Goal: Transaction & Acquisition: Purchase product/service

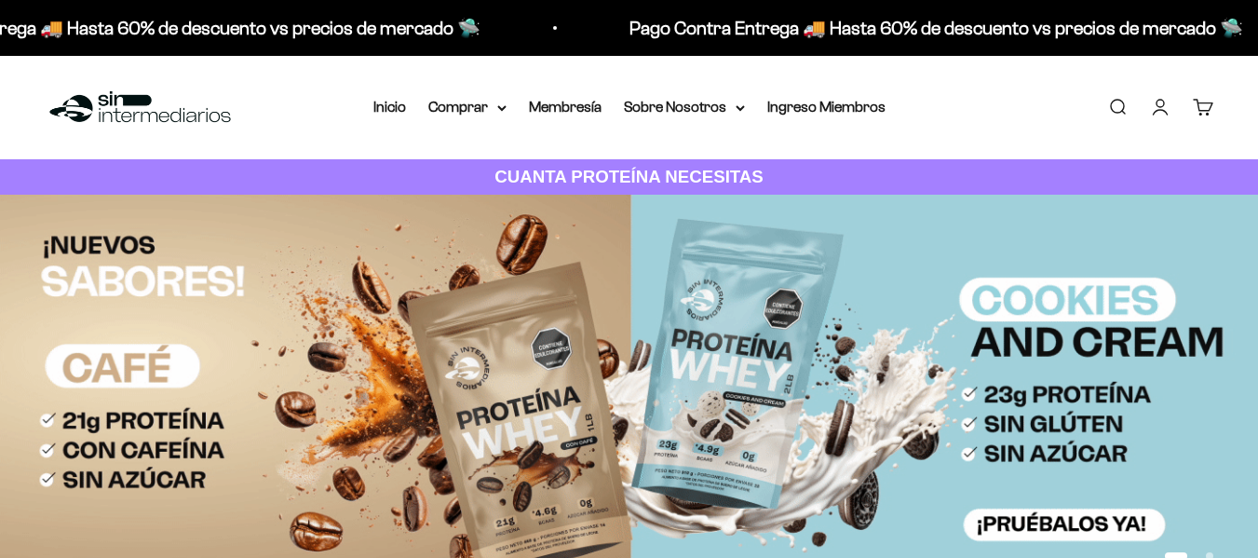
click at [1121, 102] on link "Buscar" at bounding box center [1118, 107] width 20 height 20
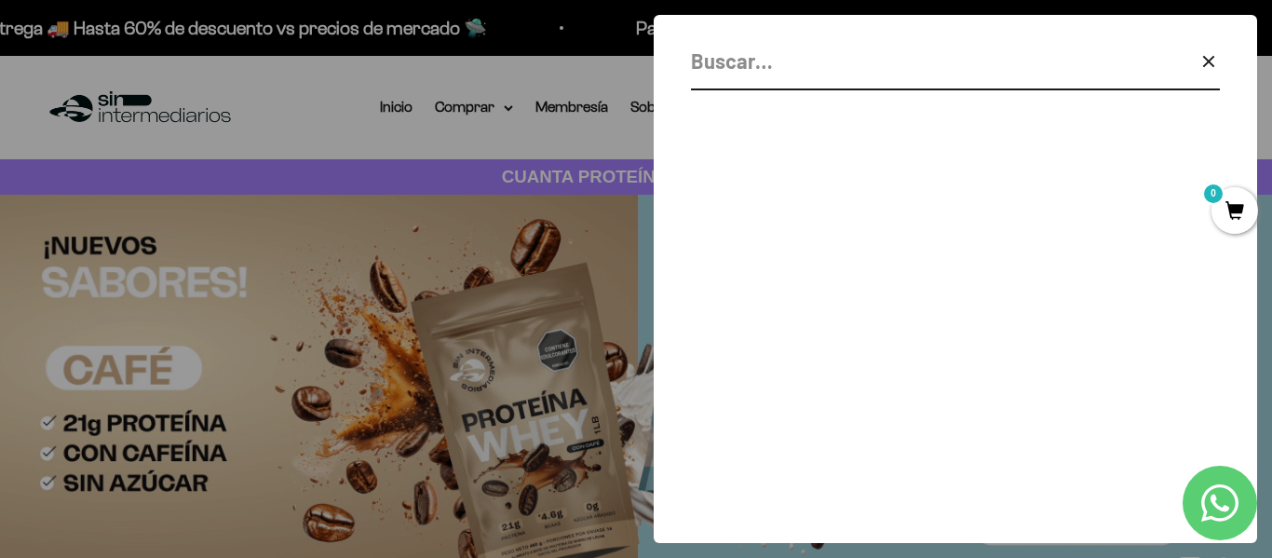
click at [815, 72] on input "Buscar" at bounding box center [908, 61] width 435 height 33
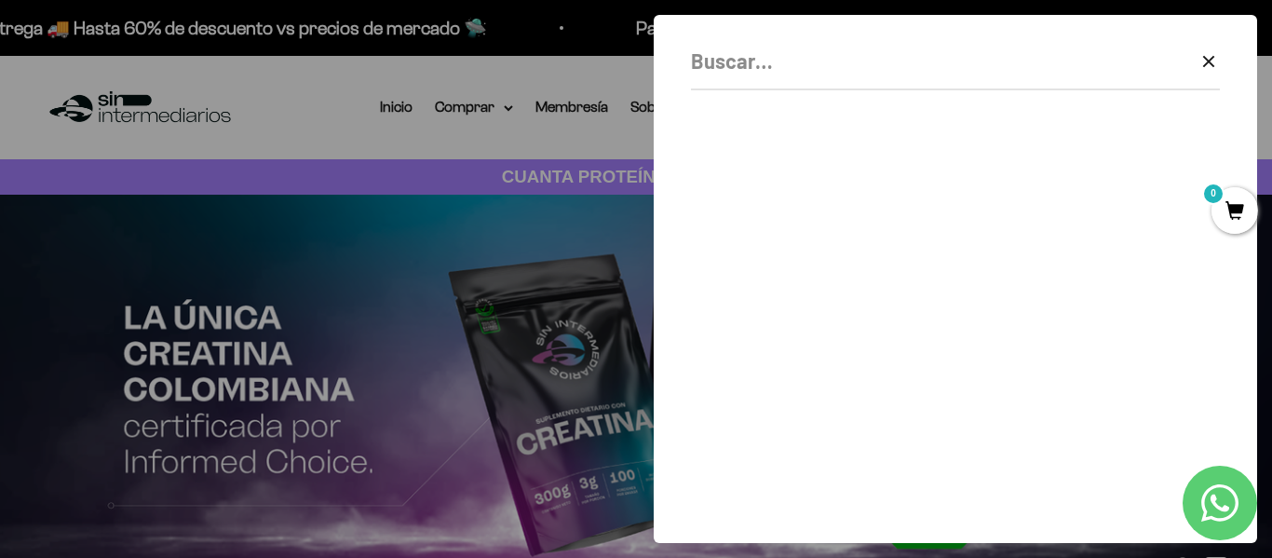
click at [275, 116] on div at bounding box center [636, 279] width 1272 height 558
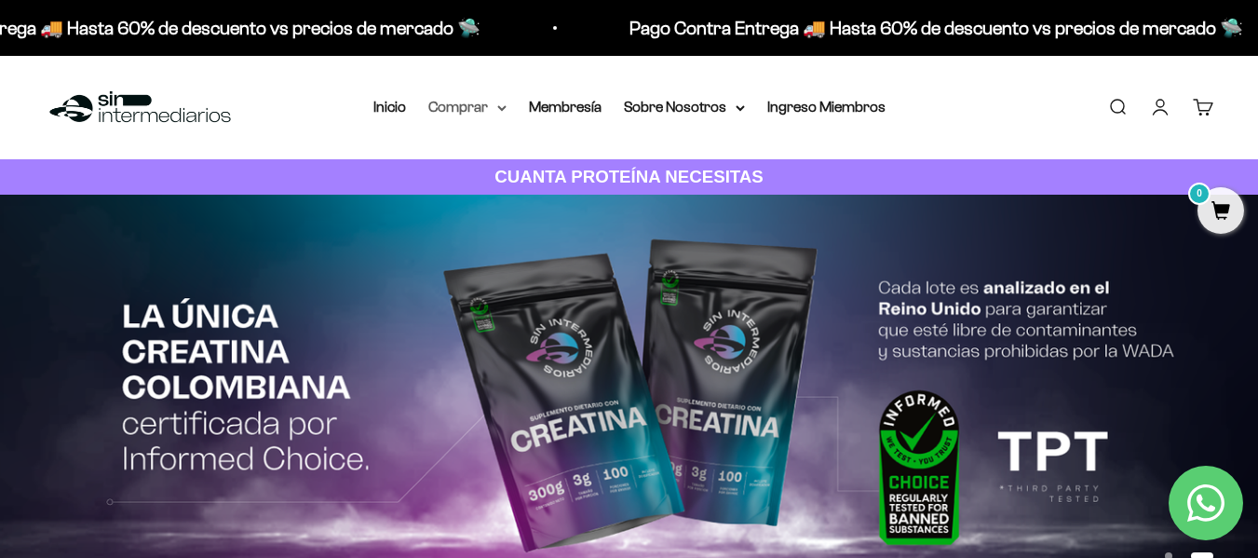
click at [466, 102] on summary "Comprar" at bounding box center [467, 107] width 78 height 24
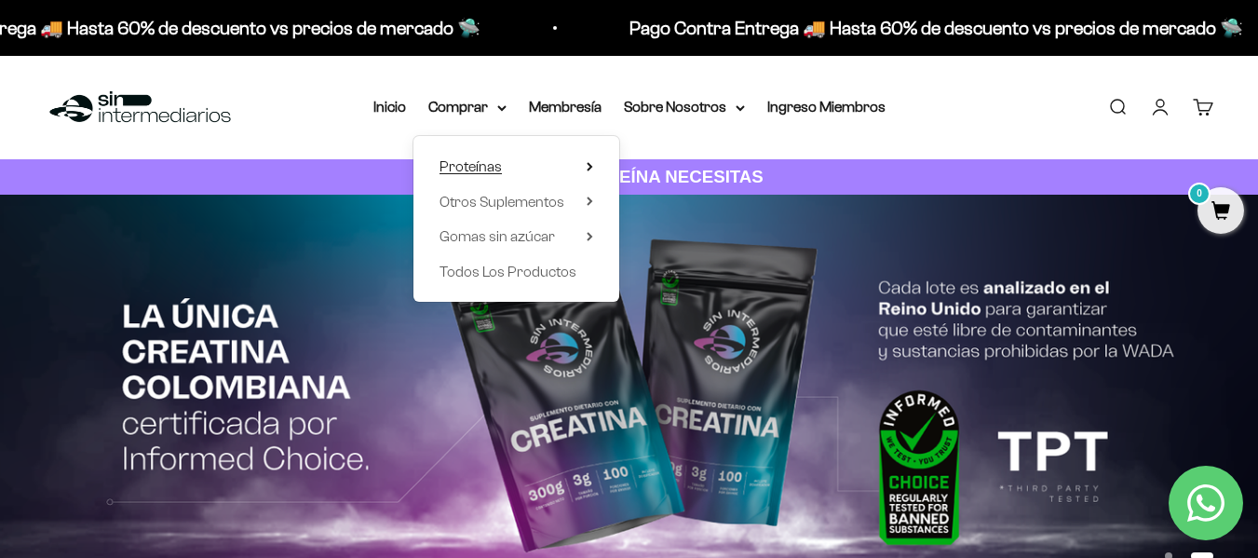
click at [545, 163] on summary "Proteínas" at bounding box center [517, 167] width 154 height 24
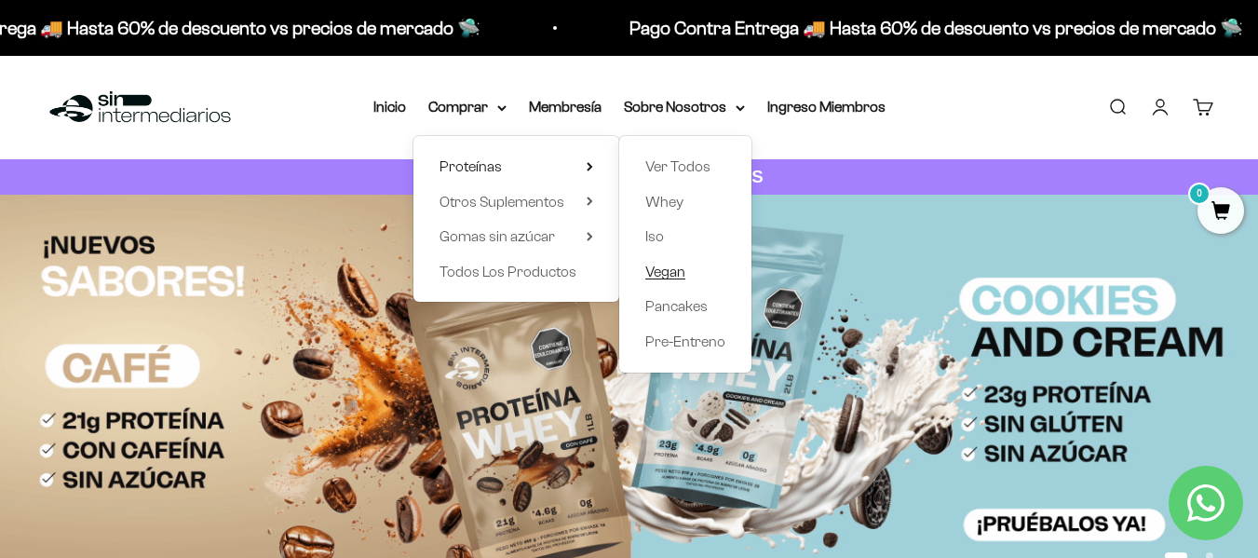
click at [681, 266] on span "Vegan" at bounding box center [665, 272] width 40 height 16
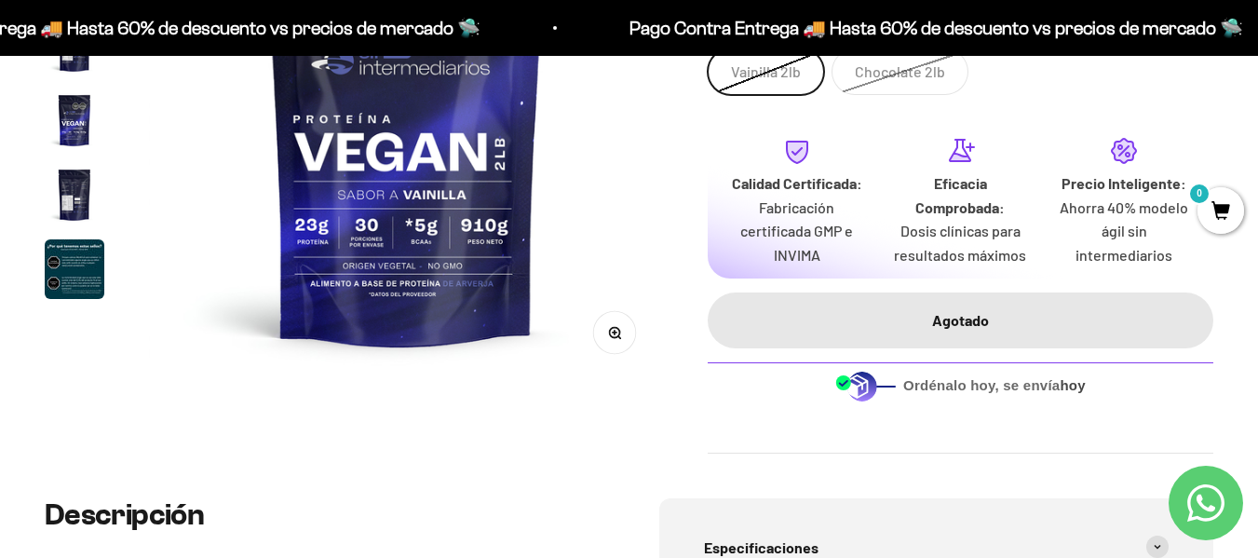
click at [1046, 387] on span "Ordénalo hoy, se envía hoy" at bounding box center [995, 385] width 183 height 20
